Goal: Unclear

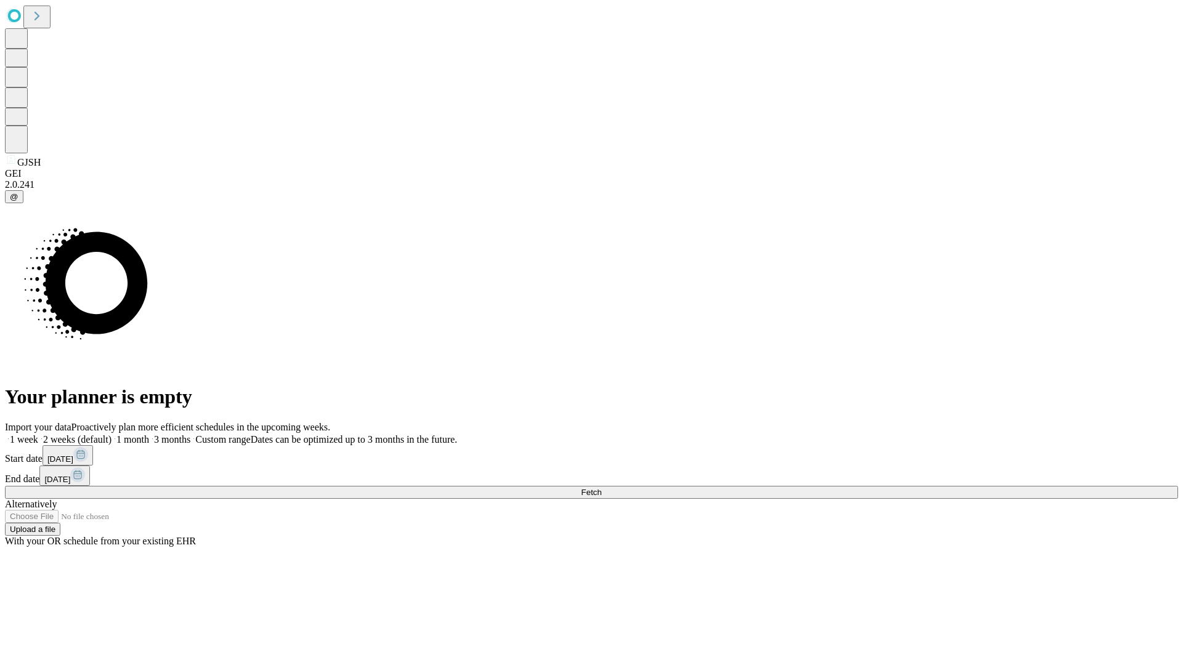
click at [601, 488] on span "Fetch" at bounding box center [591, 492] width 20 height 9
